Goal: Information Seeking & Learning: Understand process/instructions

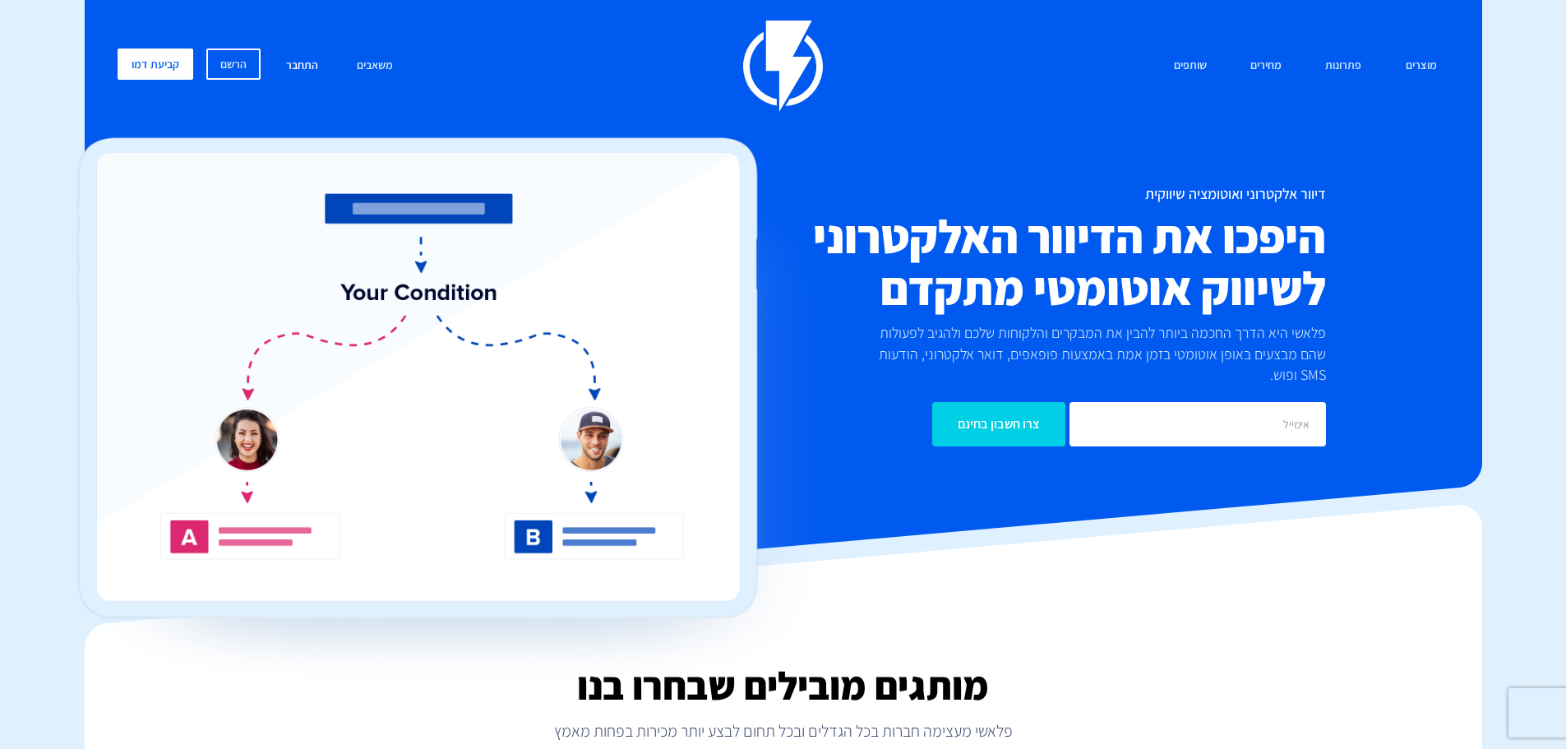
click at [294, 61] on link "התחבר" at bounding box center [302, 66] width 57 height 35
